Goal: Register for event/course

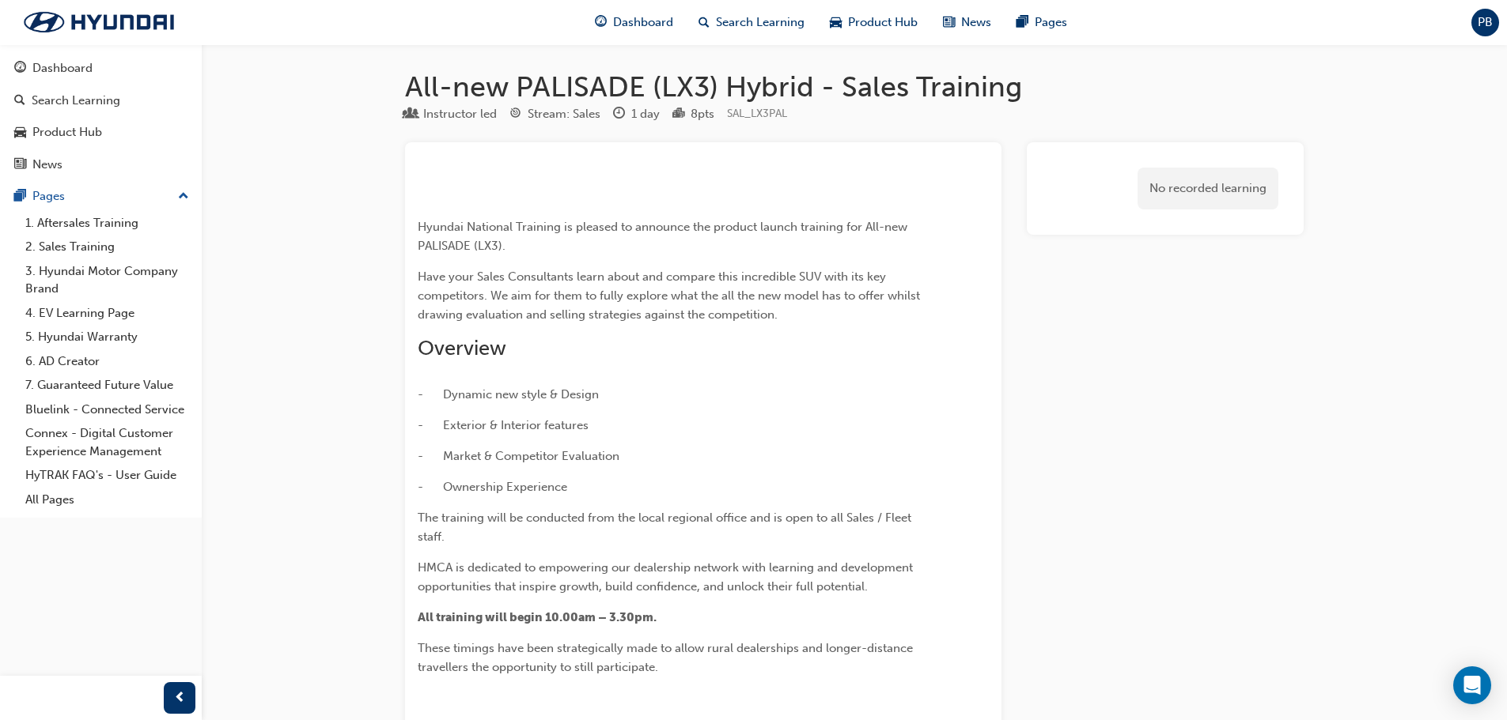
scroll to position [3600, 0]
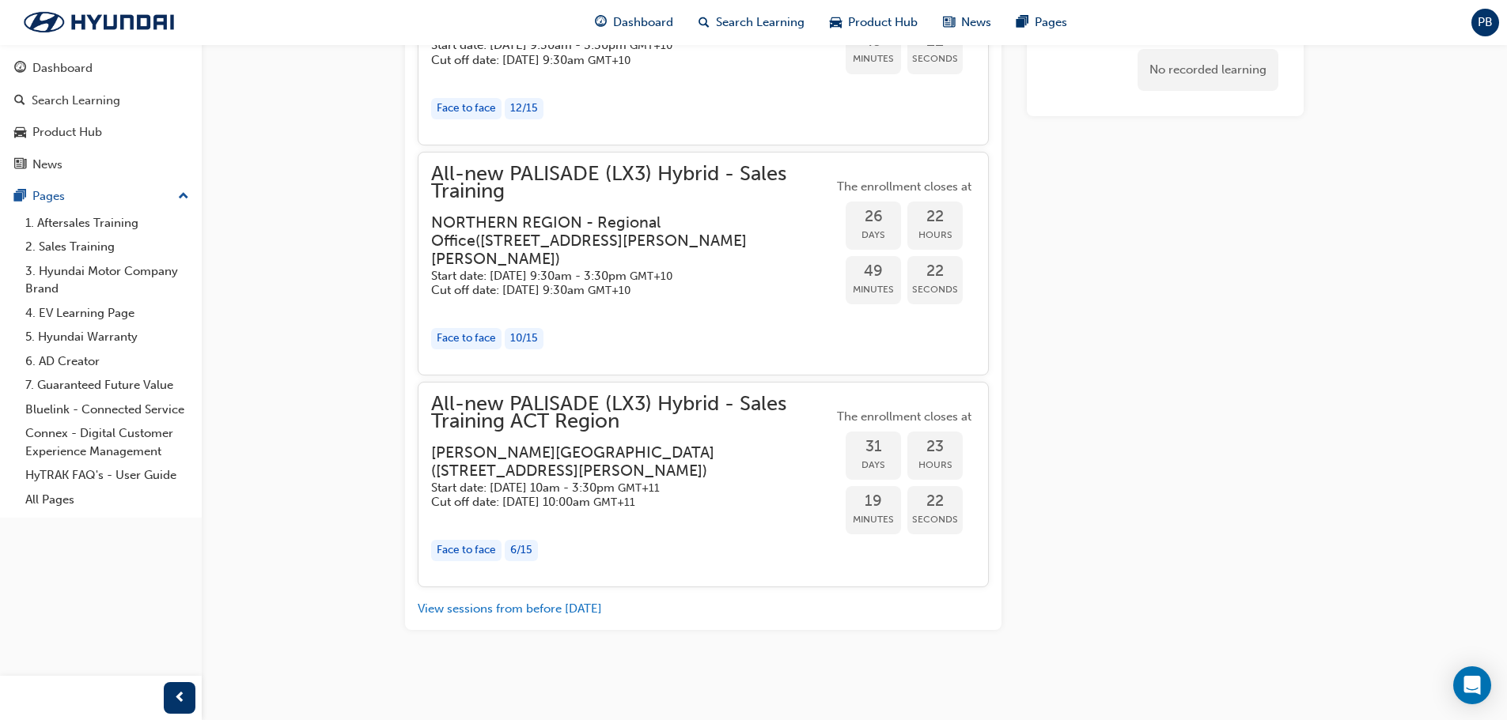
scroll to position [3368, 0]
click at [606, 455] on h3 "Sutton Road Training Centre ( 441 Sutton Rd Canberra, ACT 2609 )" at bounding box center [619, 462] width 376 height 37
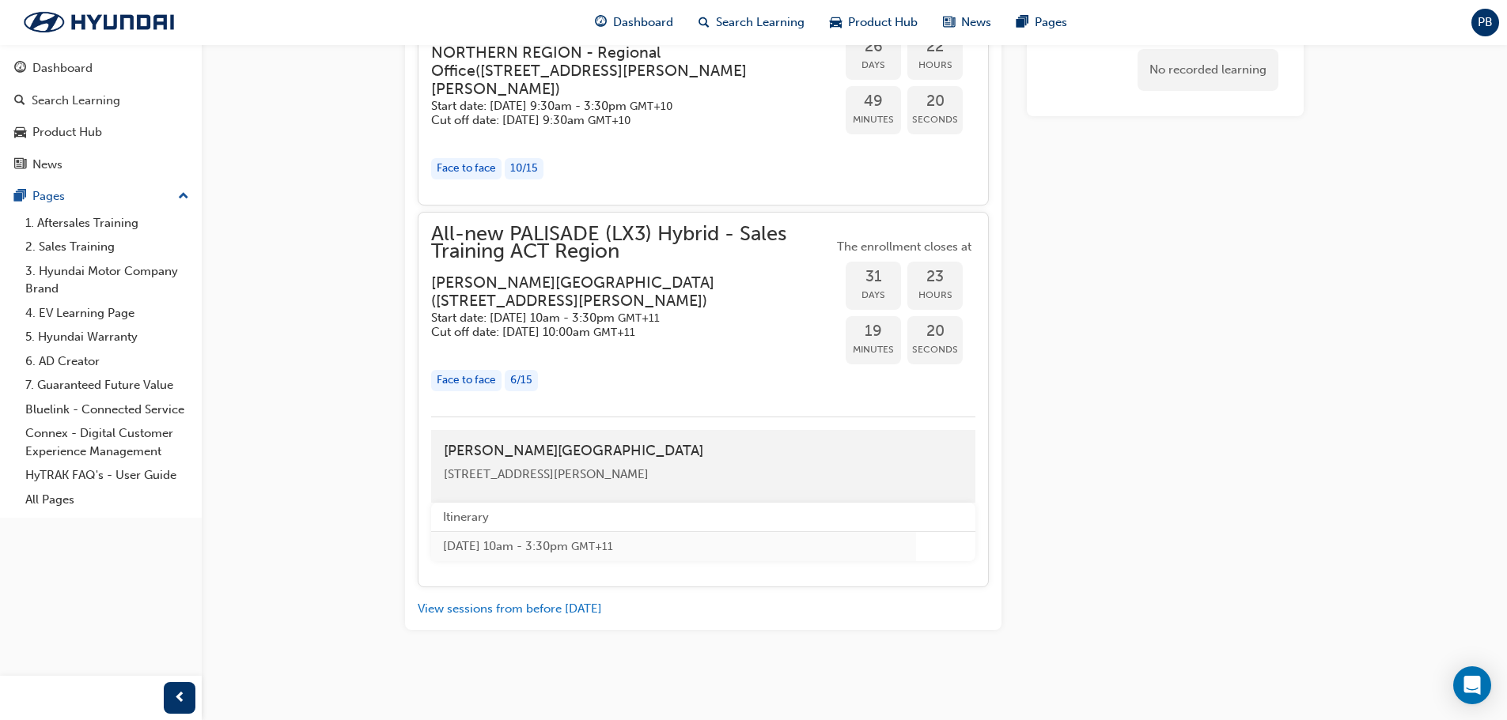
scroll to position [3447, 0]
click at [694, 311] on h3 "Sutton Road Training Centre ( 441 Sutton Rd Canberra, ACT 2609 )" at bounding box center [619, 292] width 376 height 37
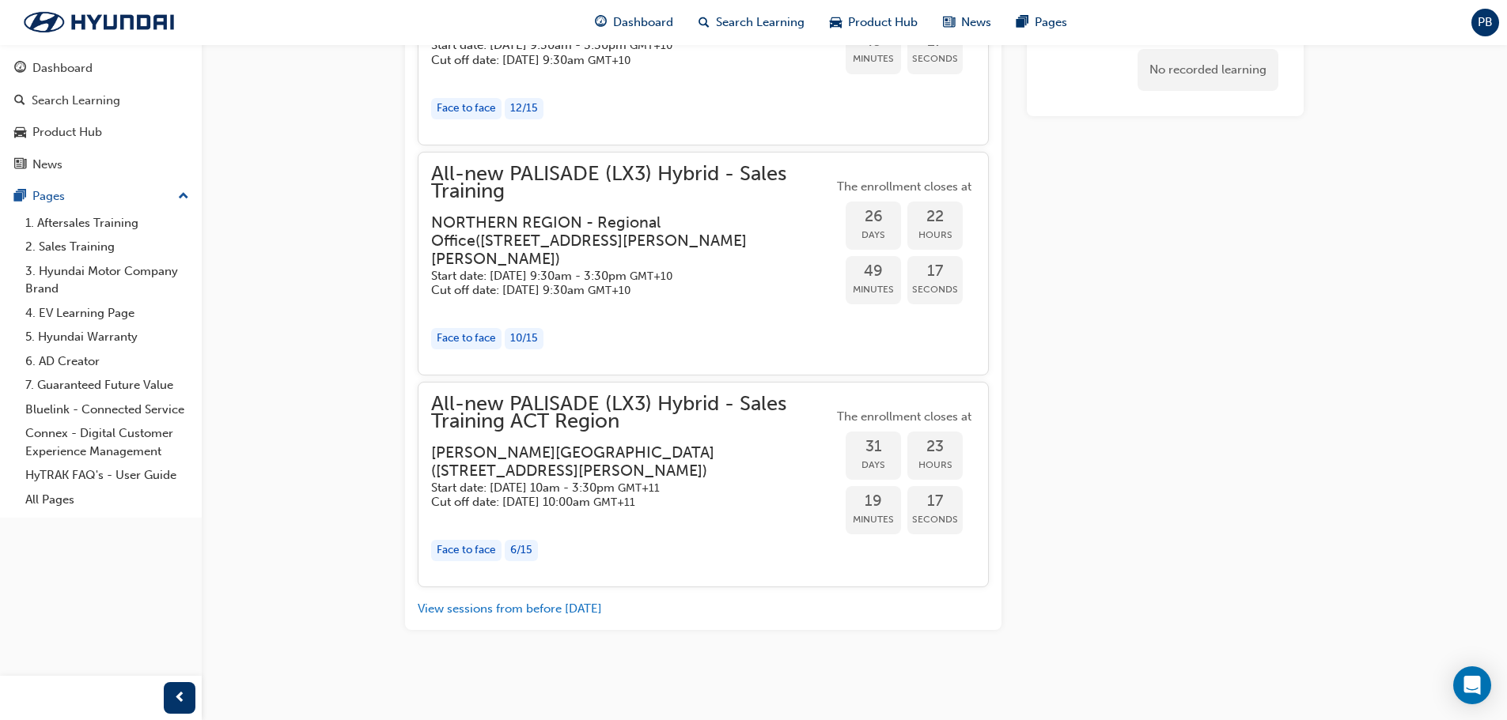
click at [694, 389] on div "All-new PALISADE (LX3) Hybrid - Sales Training ACT Region Sutton Road Training …" at bounding box center [703, 485] width 571 height 206
click at [692, 467] on h3 "Sutton Road Training Centre ( 441 Sutton Rd Canberra, ACT 2609 )" at bounding box center [619, 462] width 376 height 37
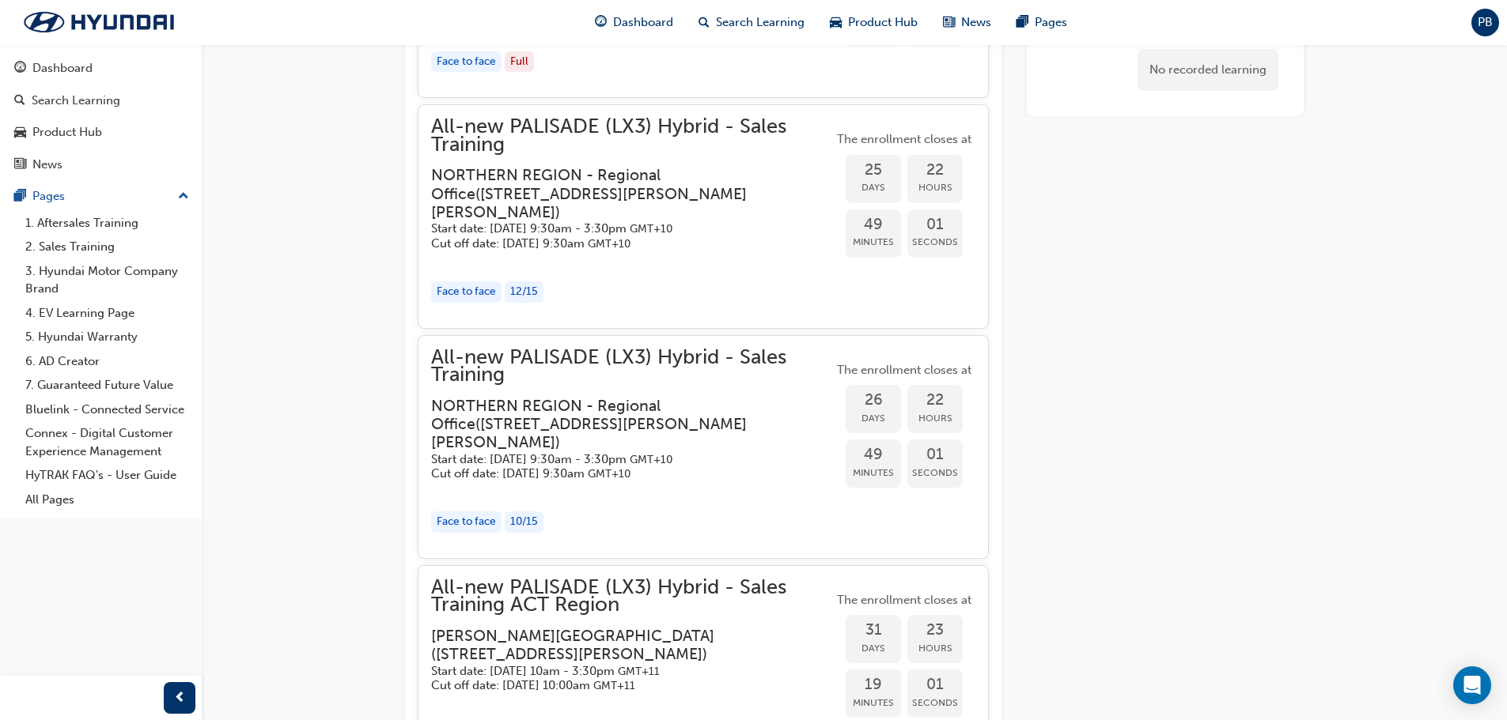
scroll to position [3538, 0]
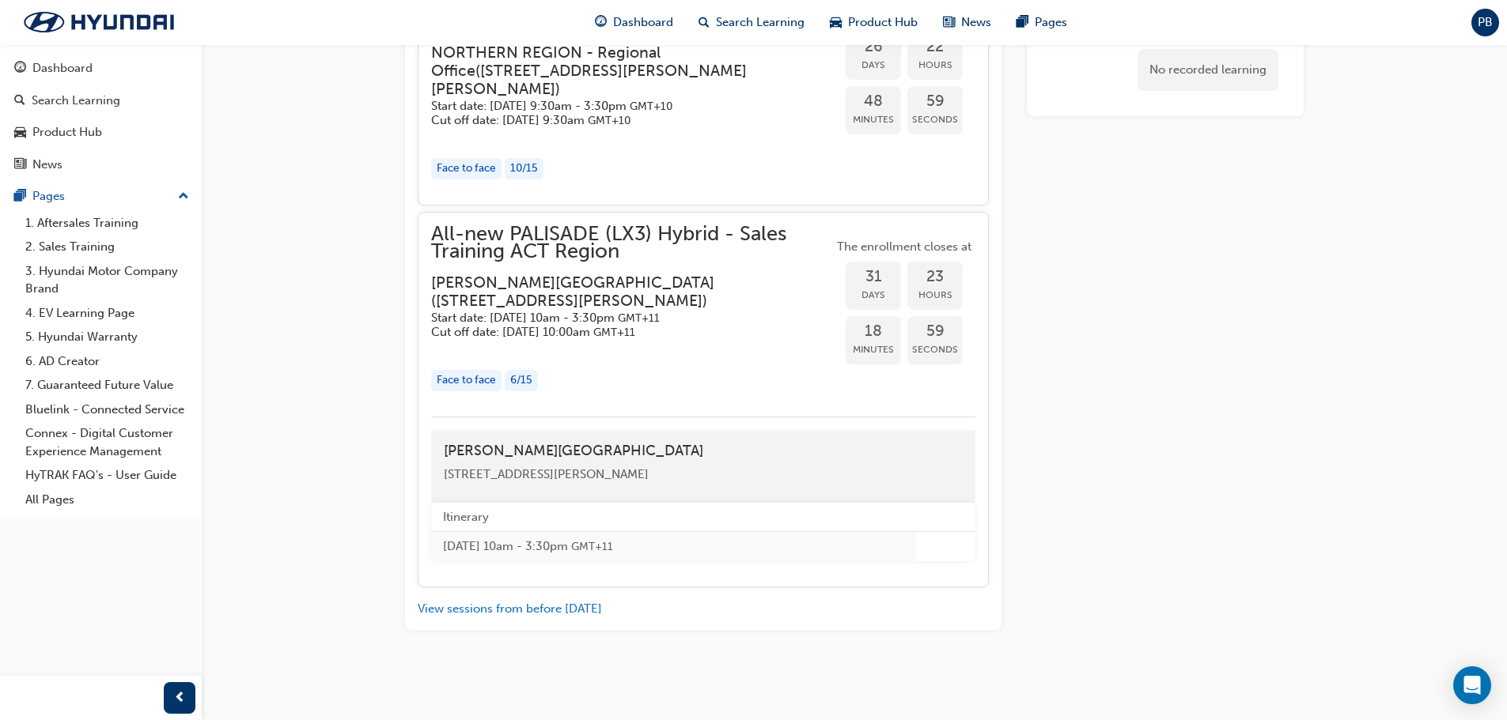
click at [522, 384] on div "6 / 15" at bounding box center [521, 380] width 33 height 21
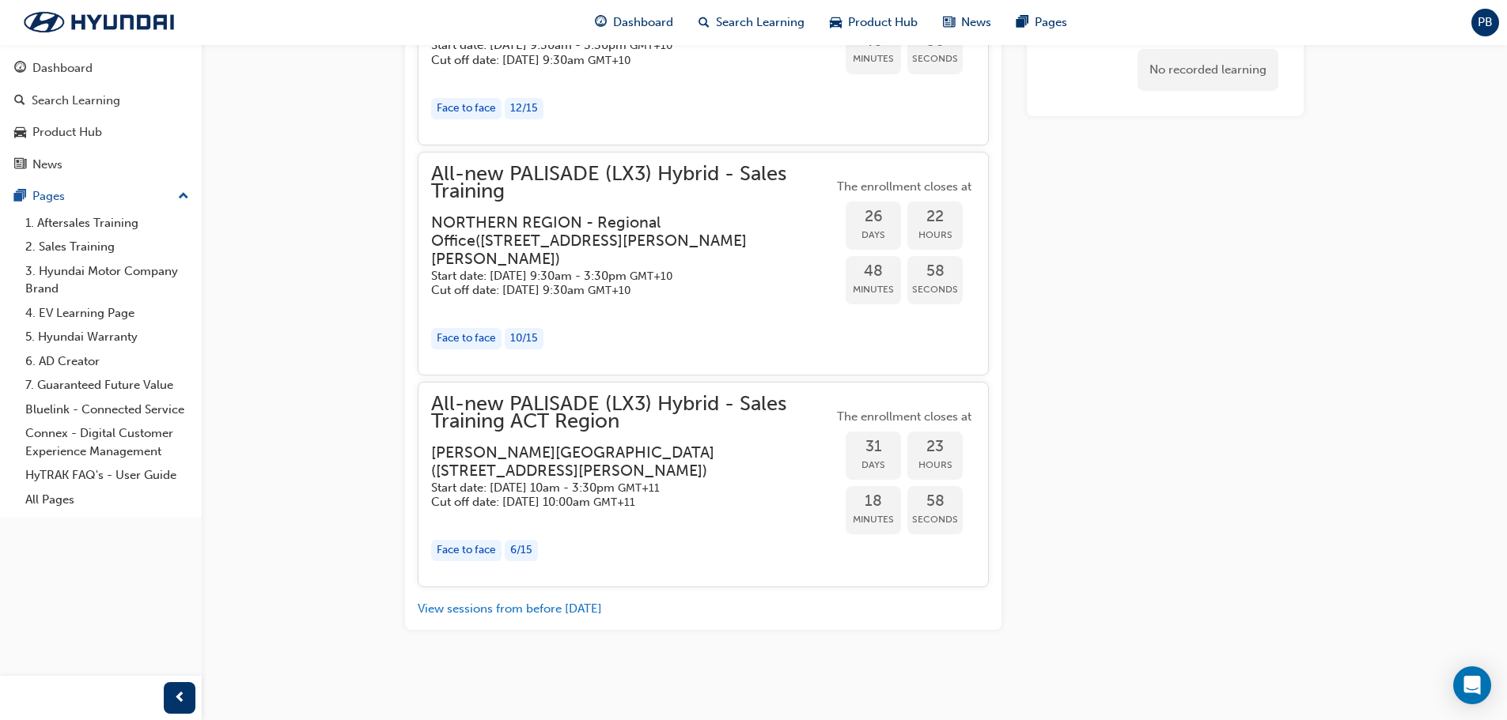
click at [517, 439] on div "All-new PALISADE (LX3) Hybrid - Sales Training ACT Region Sutton Road Training …" at bounding box center [632, 452] width 402 height 115
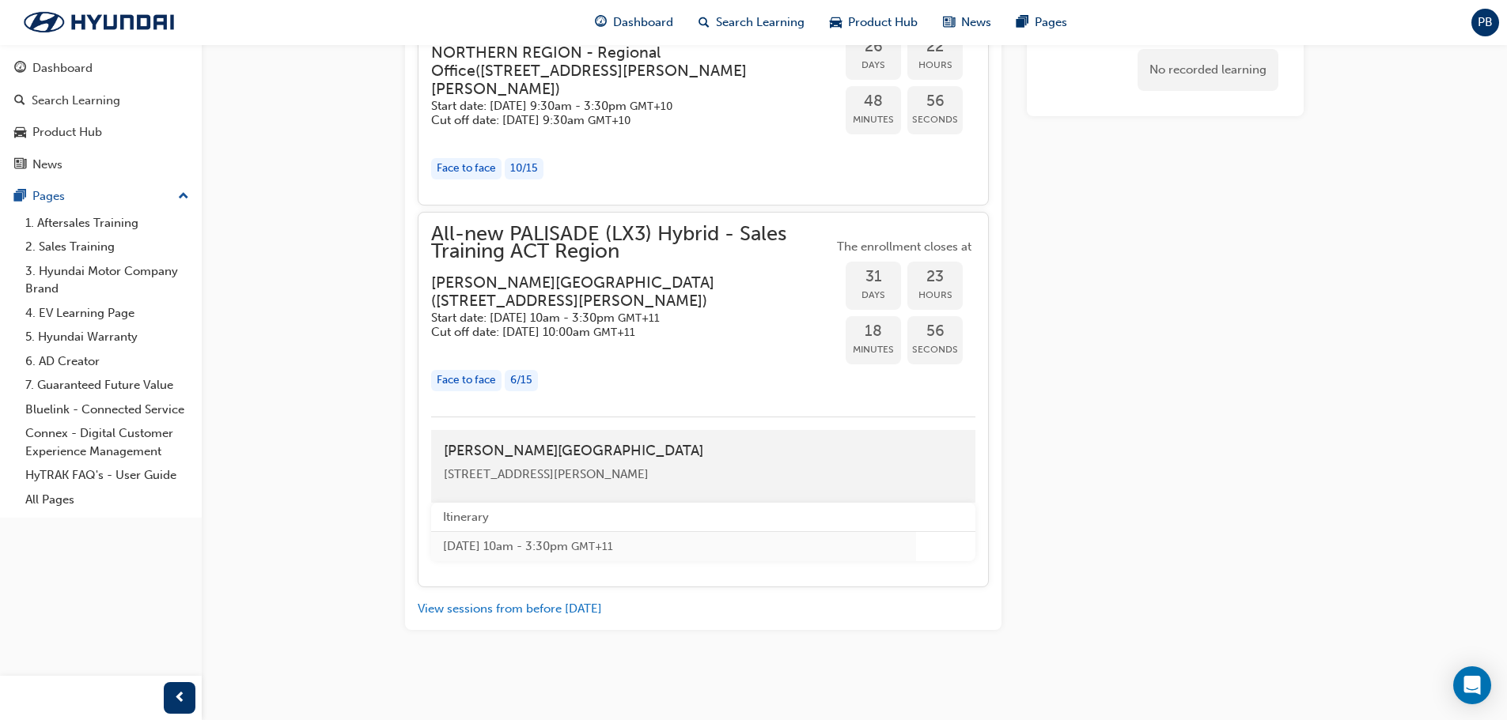
click at [814, 168] on div "Face to face 10 / 15" at bounding box center [632, 168] width 402 height 21
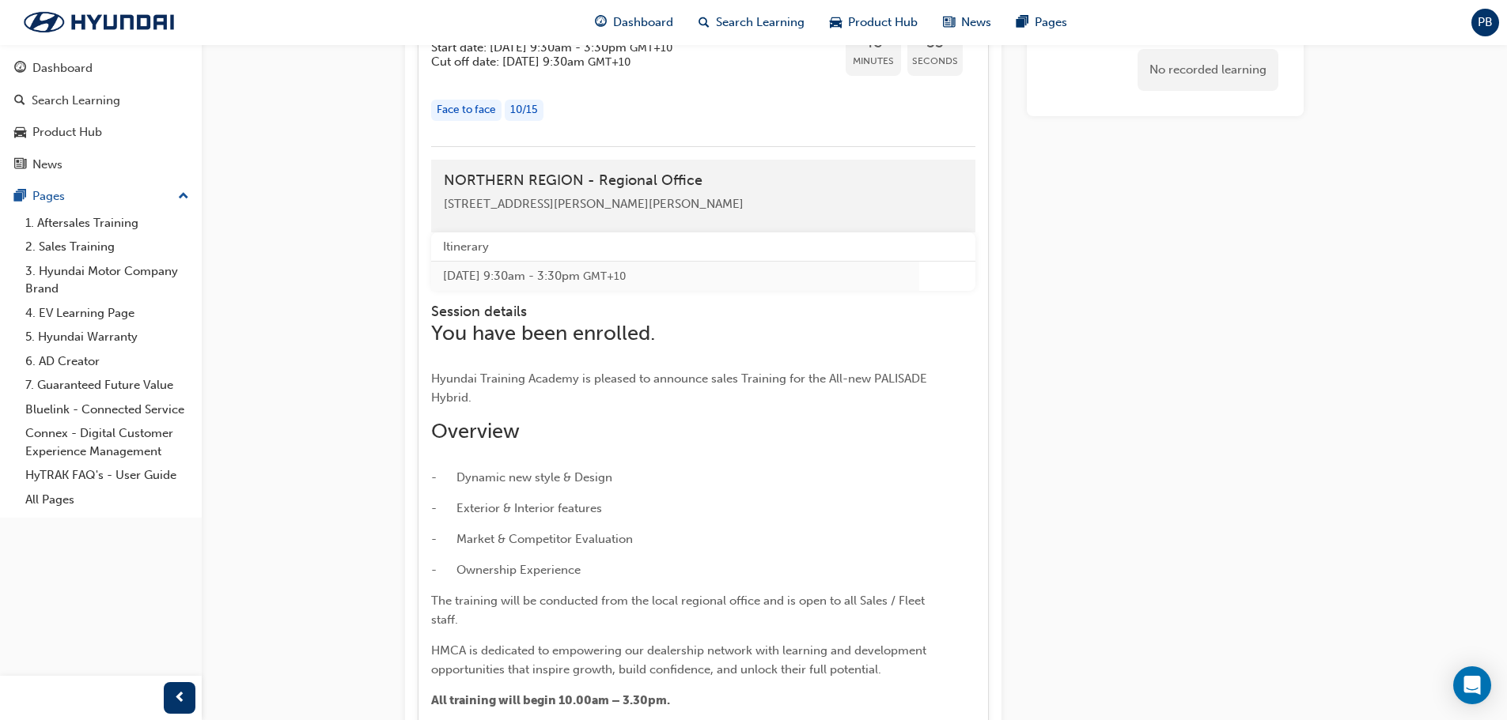
scroll to position [3380, 0]
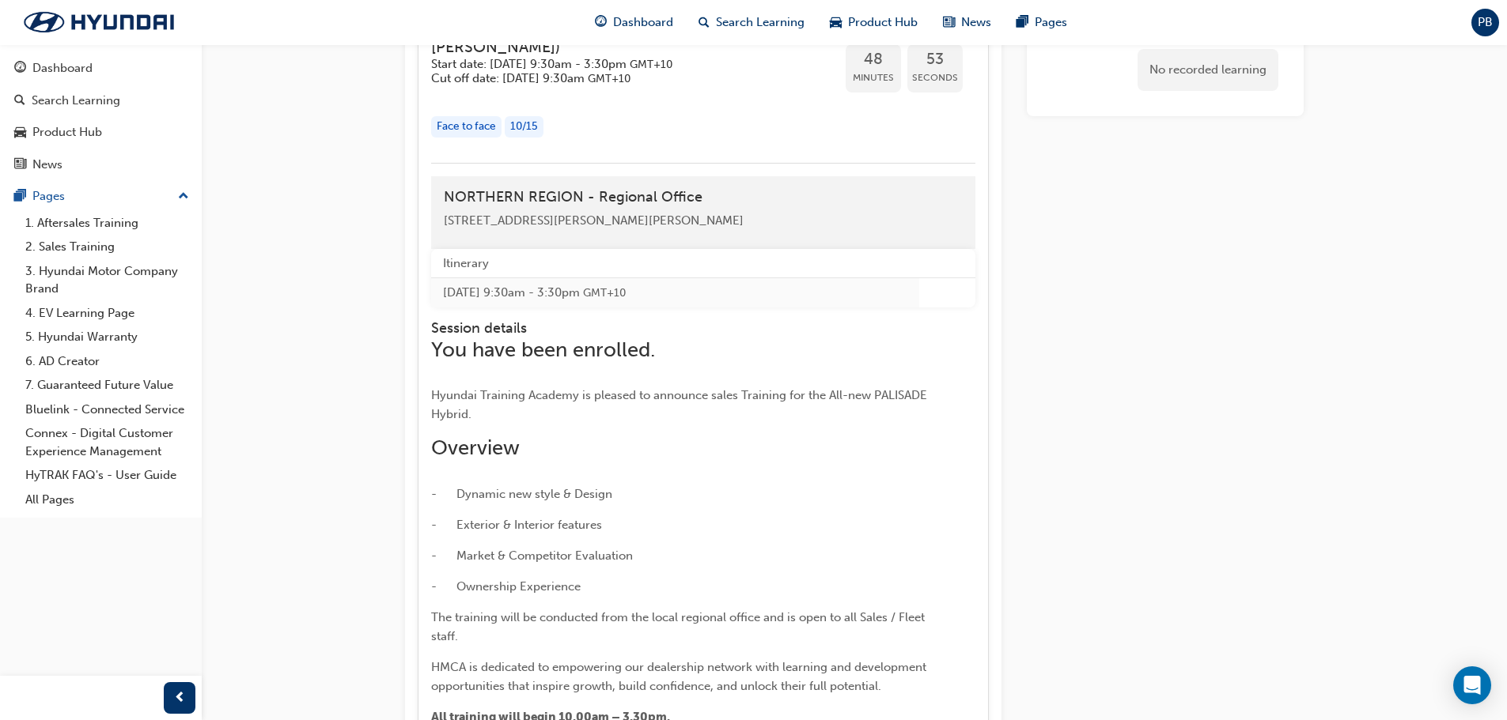
click at [644, 57] on h3 "NORTHERN REGION - Regional Office ( 1 Hannah Rigby Lane, Eagle Farm QLD 4009 )" at bounding box center [619, 29] width 376 height 55
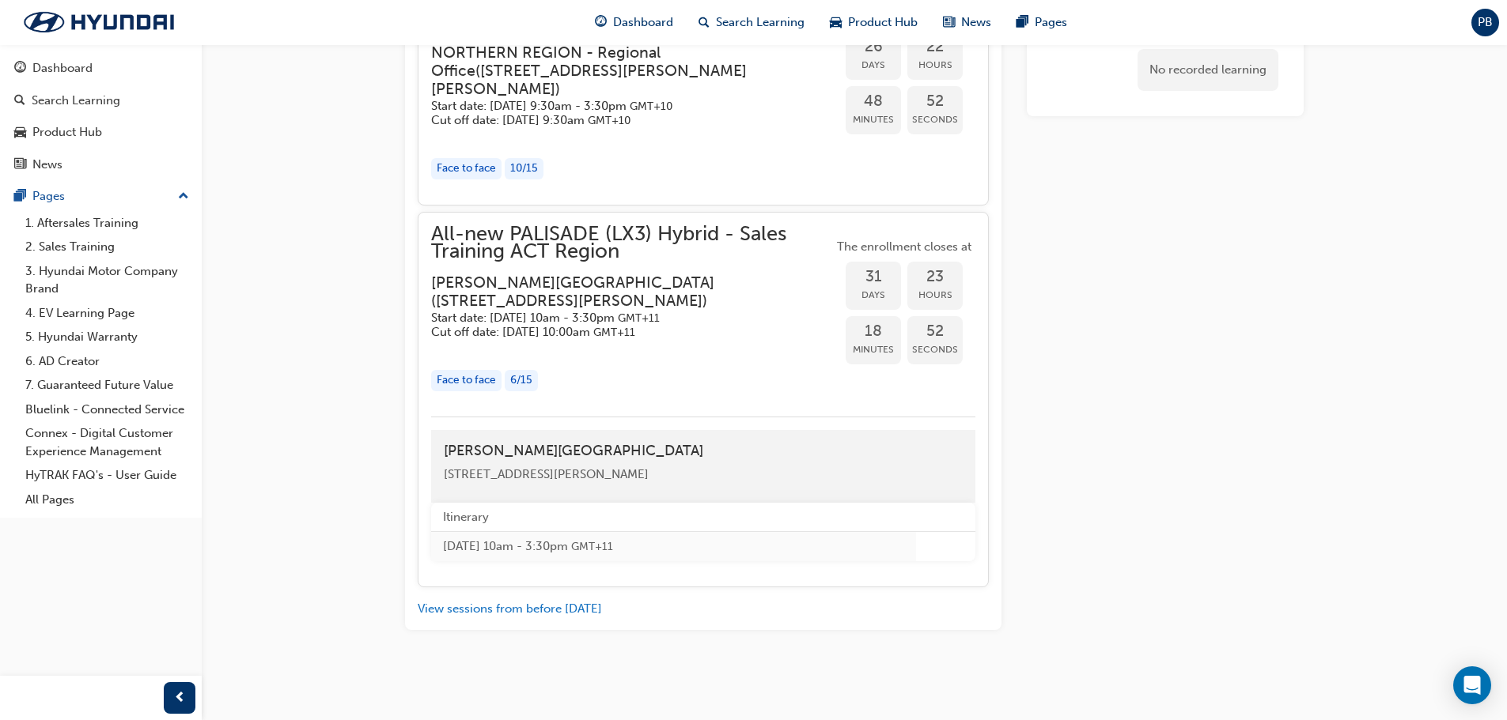
click at [644, 99] on h3 "NORTHERN REGION - Regional Office ( 1 Hannah Rigby Lane, Eagle Farm QLD 4009 )" at bounding box center [619, 70] width 376 height 55
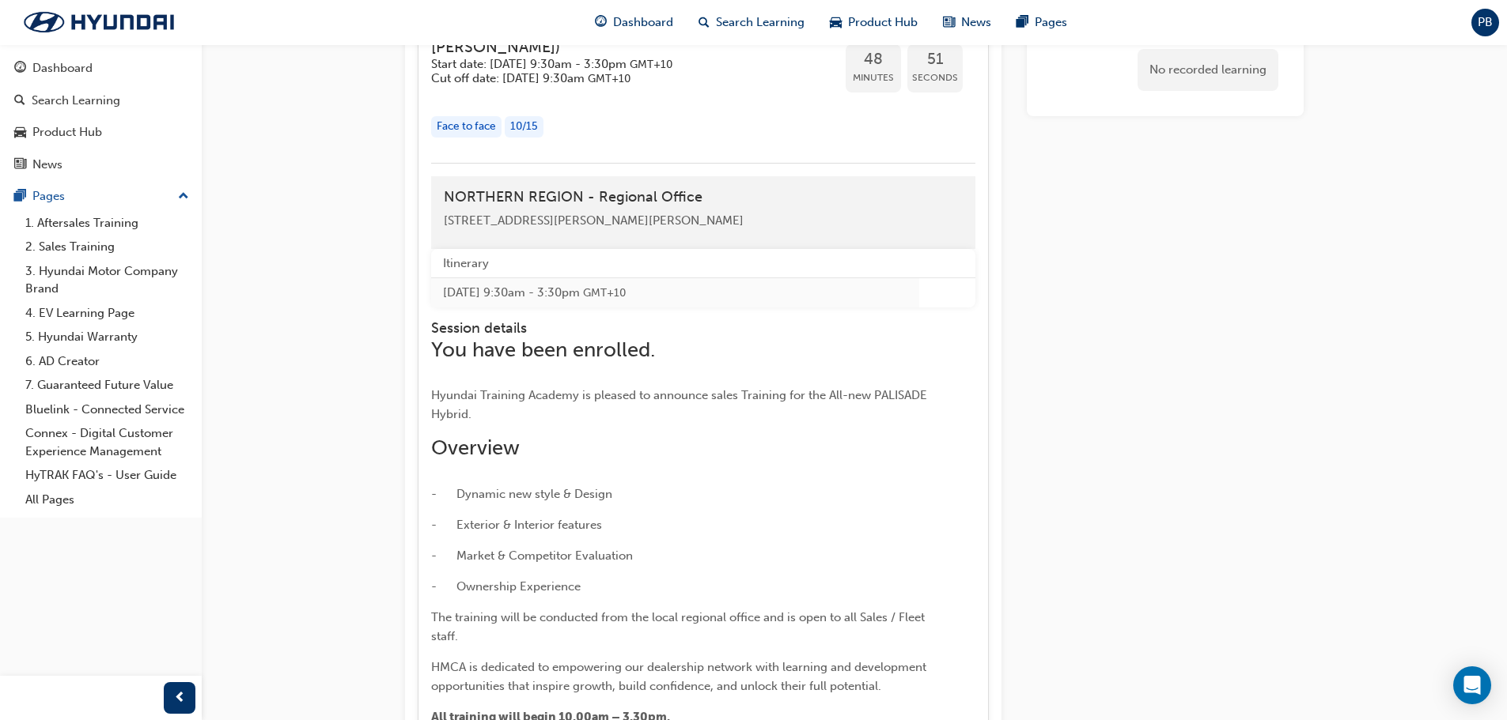
click at [671, 57] on h3 "NORTHERN REGION - Regional Office ( 1 Hannah Rigby Lane, Eagle Farm QLD 4009 )" at bounding box center [619, 29] width 376 height 55
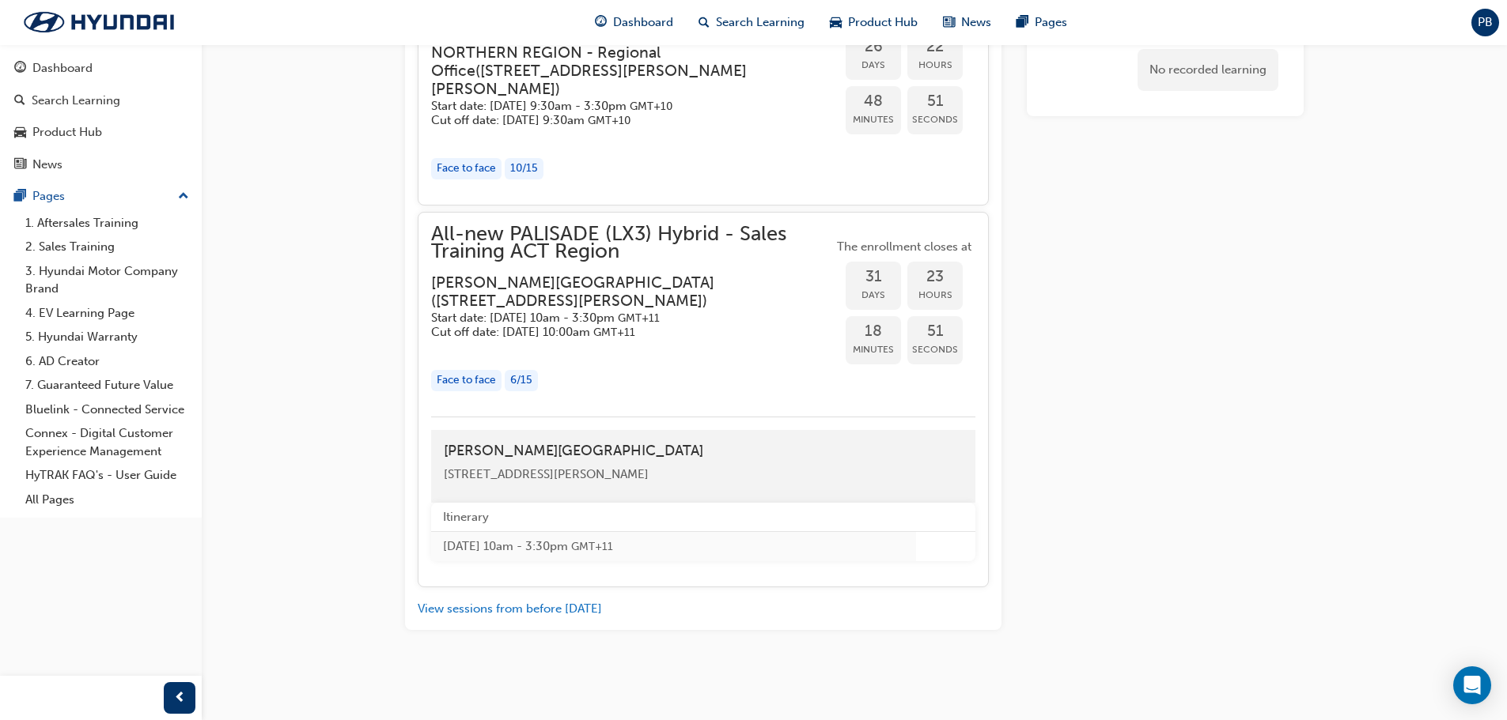
scroll to position [3538, 0]
click at [880, 289] on span "Days" at bounding box center [872, 295] width 55 height 18
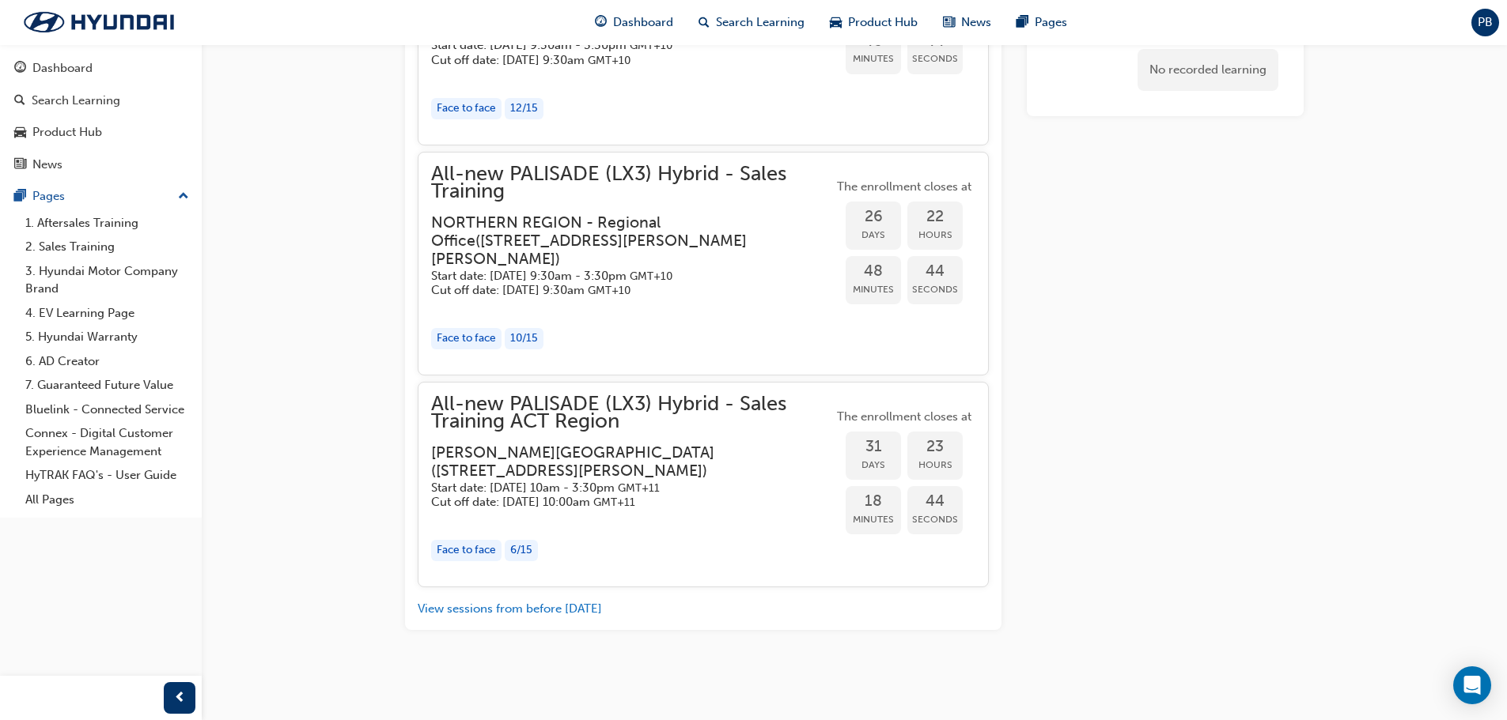
click at [866, 438] on span "31" at bounding box center [872, 447] width 55 height 18
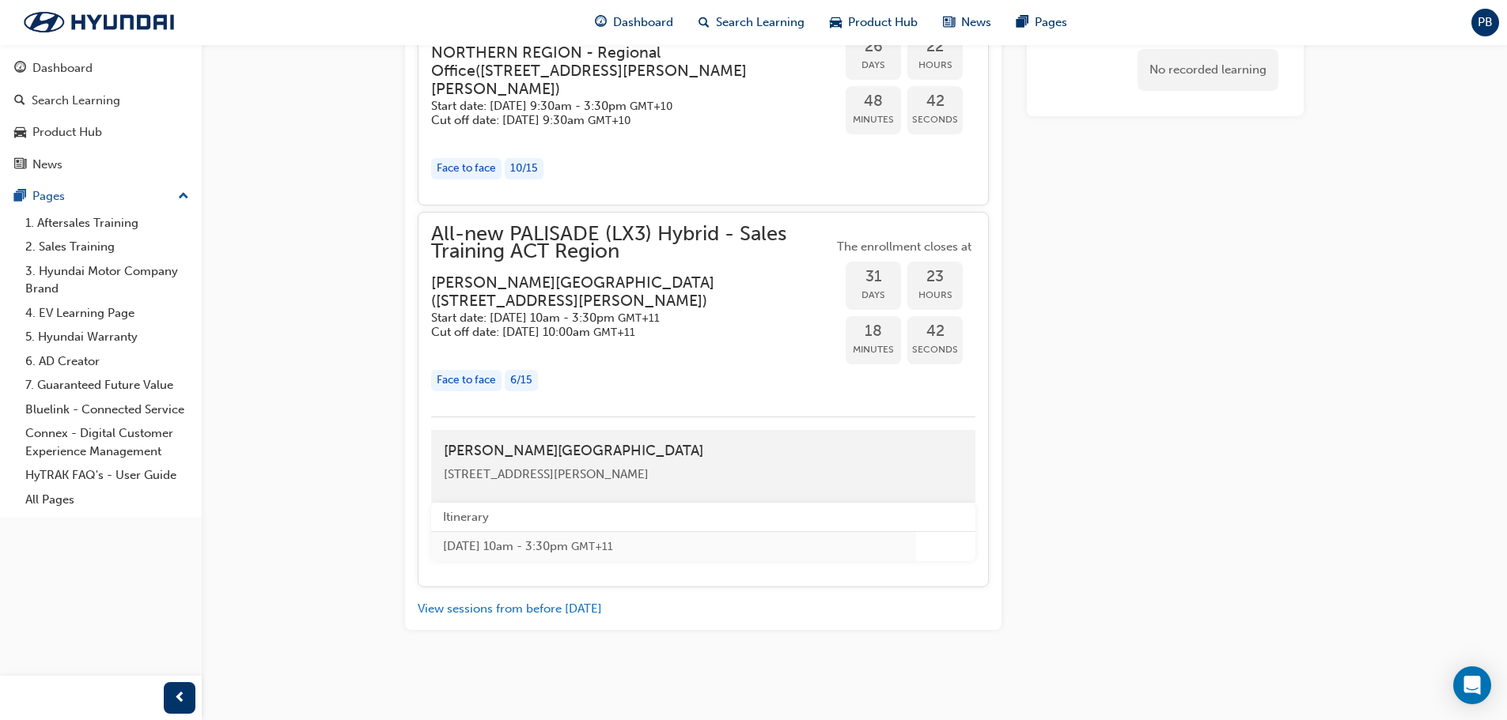
click at [517, 354] on div "button" at bounding box center [632, 349] width 402 height 18
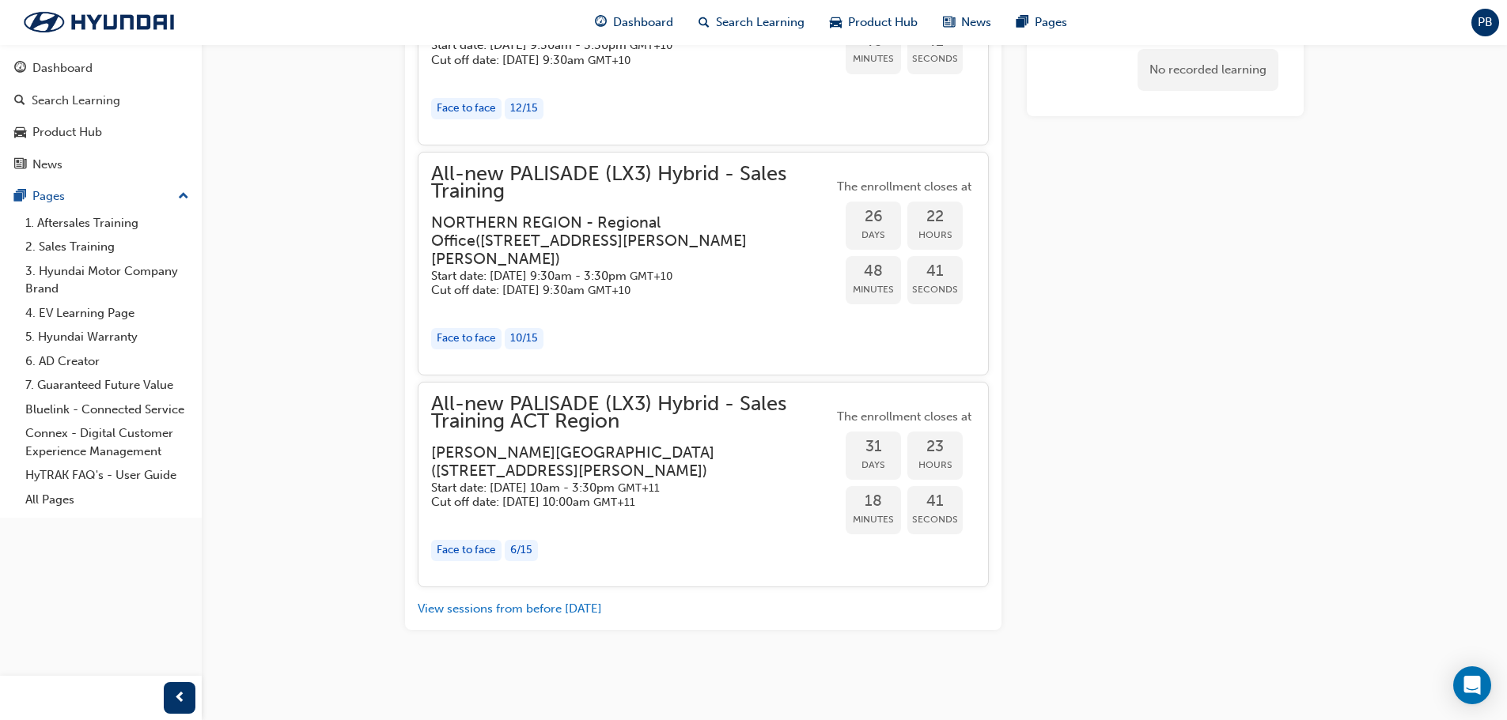
scroll to position [3368, 0]
drag, startPoint x: 514, startPoint y: 413, endPoint x: 739, endPoint y: 486, distance: 236.3
click at [739, 486] on h5 "Start date: Tue 28 Oct 2025 , 10am - 3:30pm GMT+11" at bounding box center [619, 488] width 376 height 15
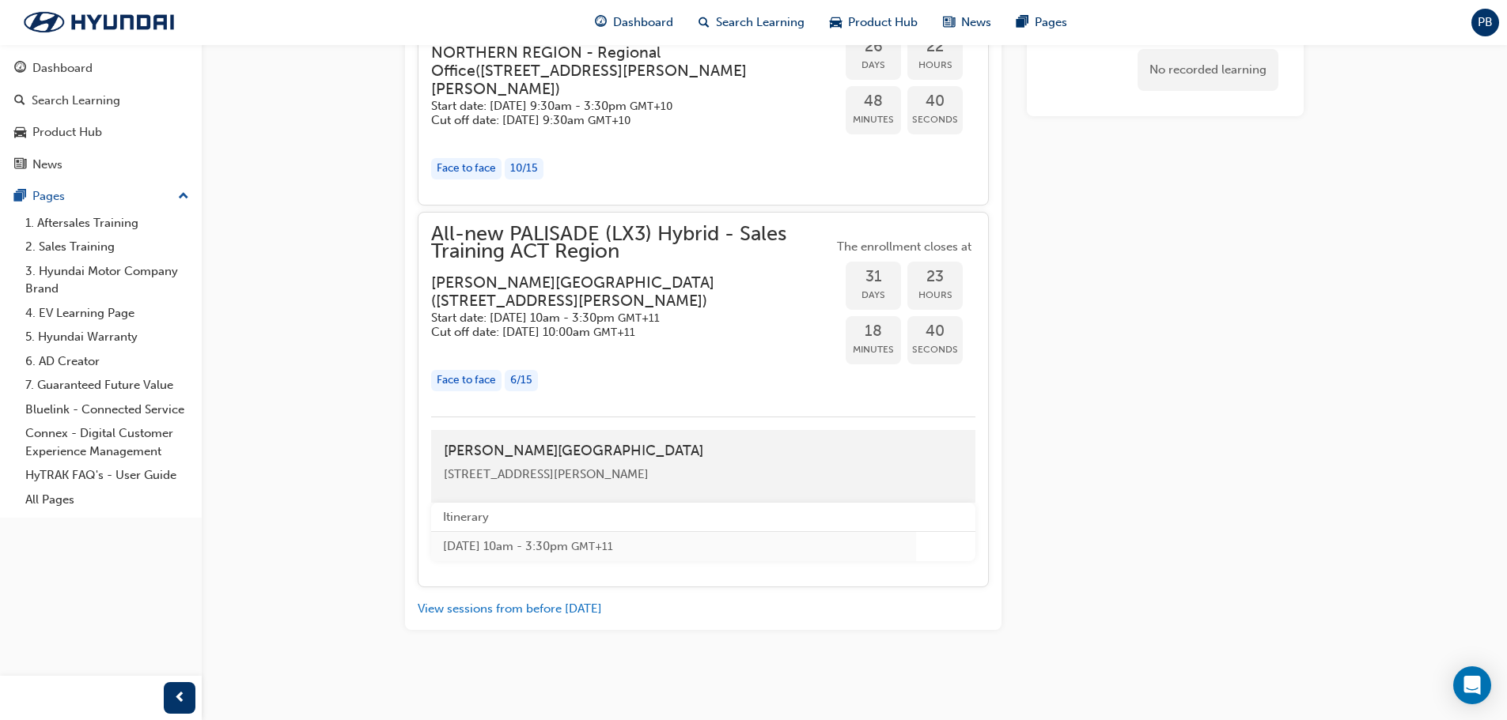
scroll to position [3538, 0]
